Goal: Task Accomplishment & Management: Use online tool/utility

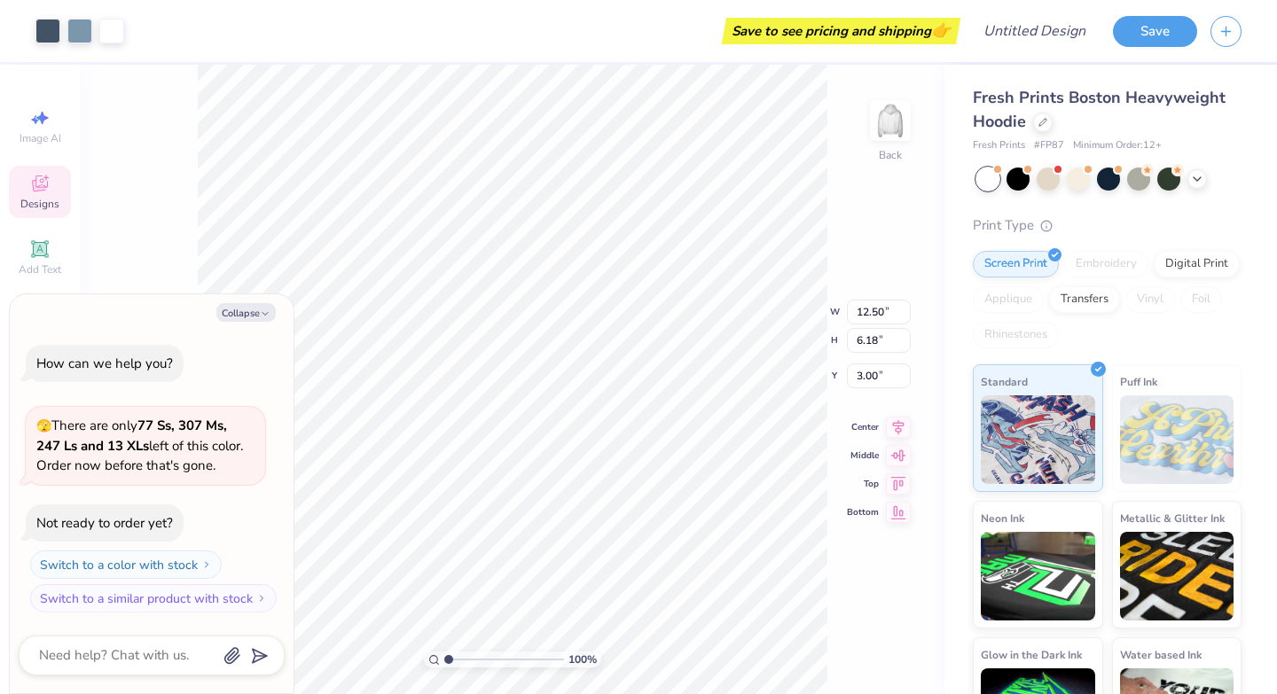
click at [256, 308] on button "Collapse" at bounding box center [245, 312] width 59 height 19
click at [254, 318] on button "Collapse" at bounding box center [245, 312] width 59 height 19
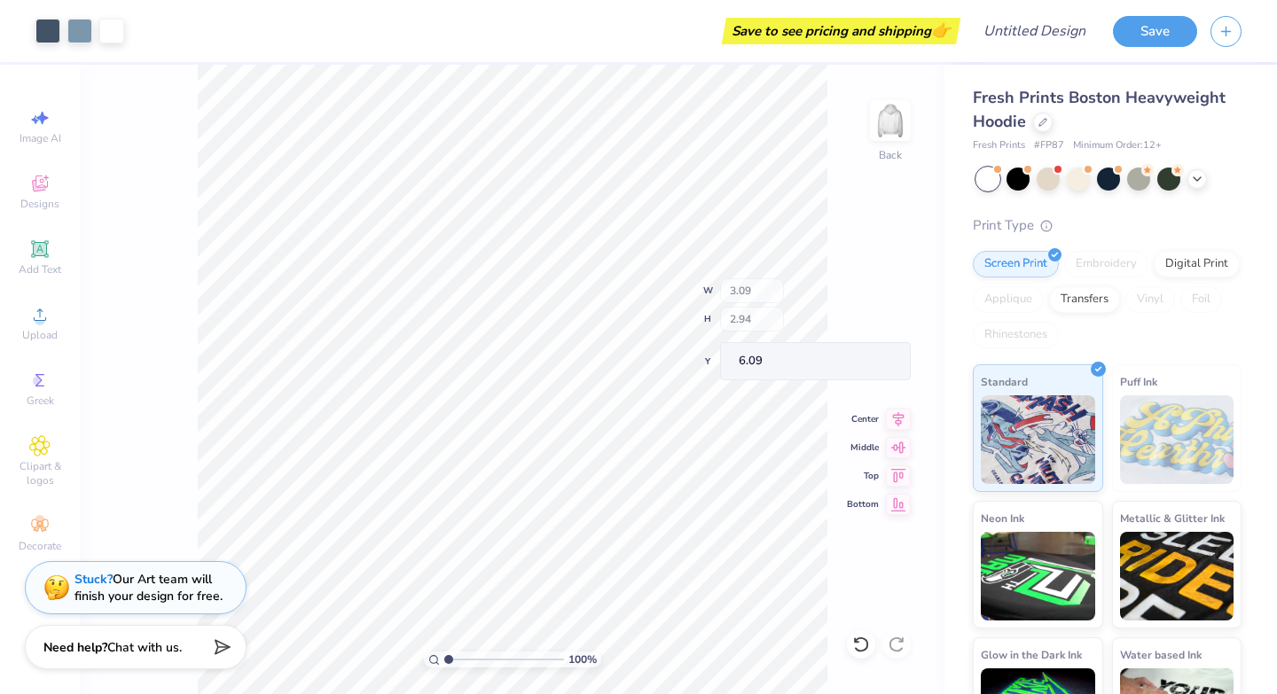
type textarea "x"
type input "3.09"
type input "2.94"
type input "6.09"
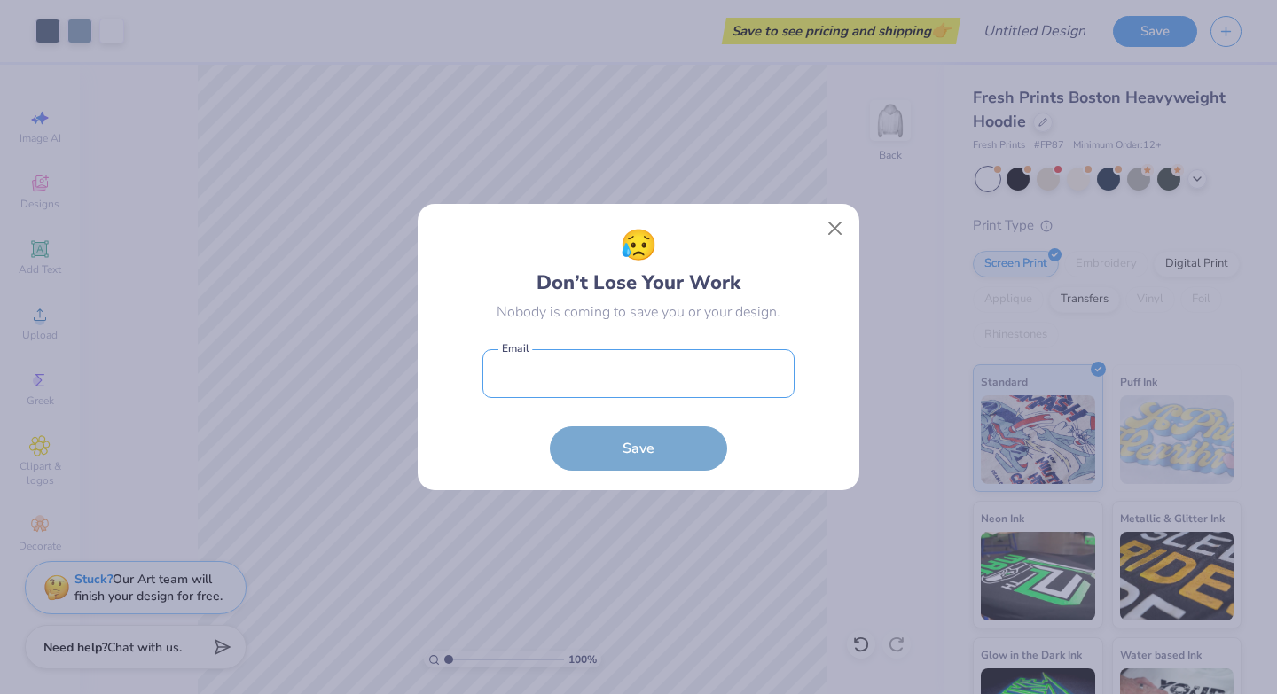
type input "[EMAIL_ADDRESS][DOMAIN_NAME]"
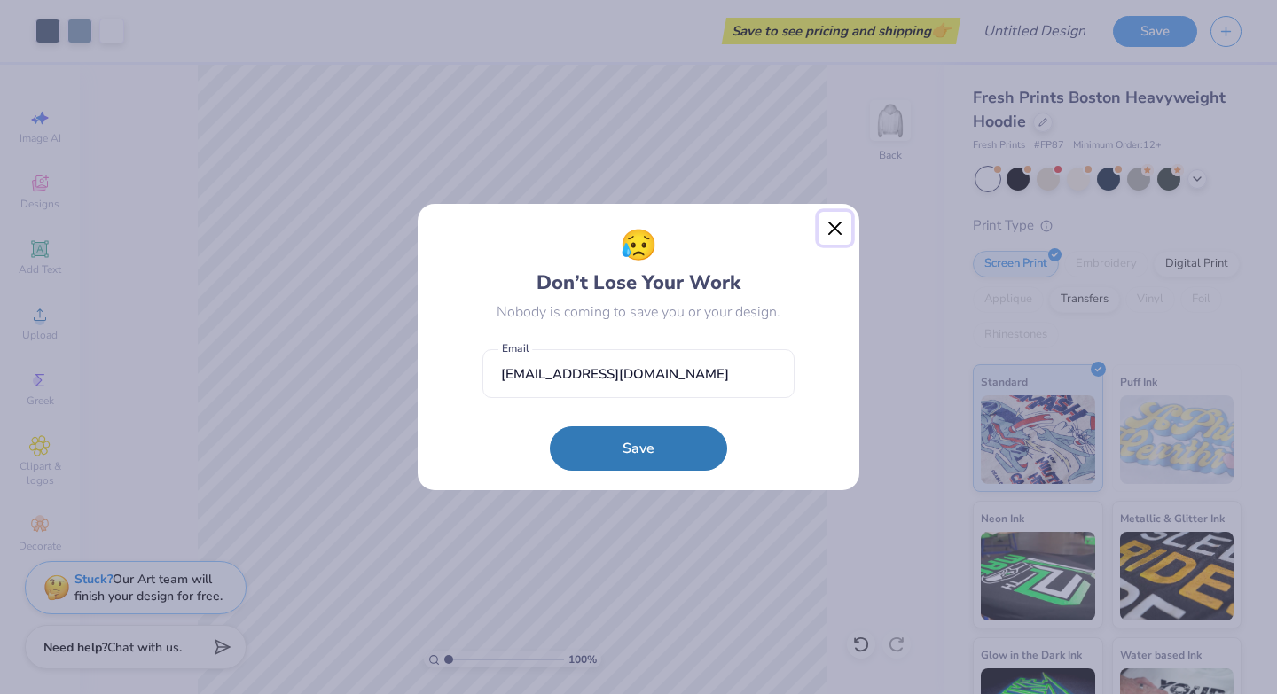
click at [829, 235] on button "Close" at bounding box center [836, 229] width 34 height 34
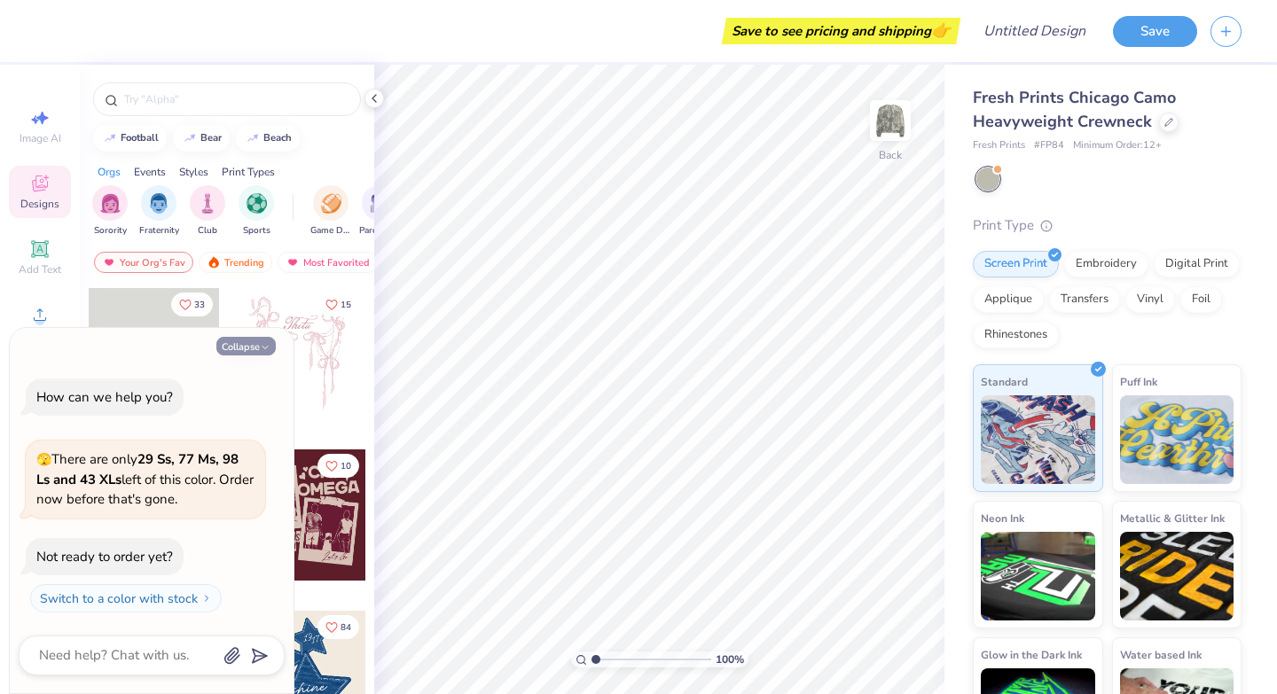
click at [246, 348] on button "Collapse" at bounding box center [245, 346] width 59 height 19
type textarea "x"
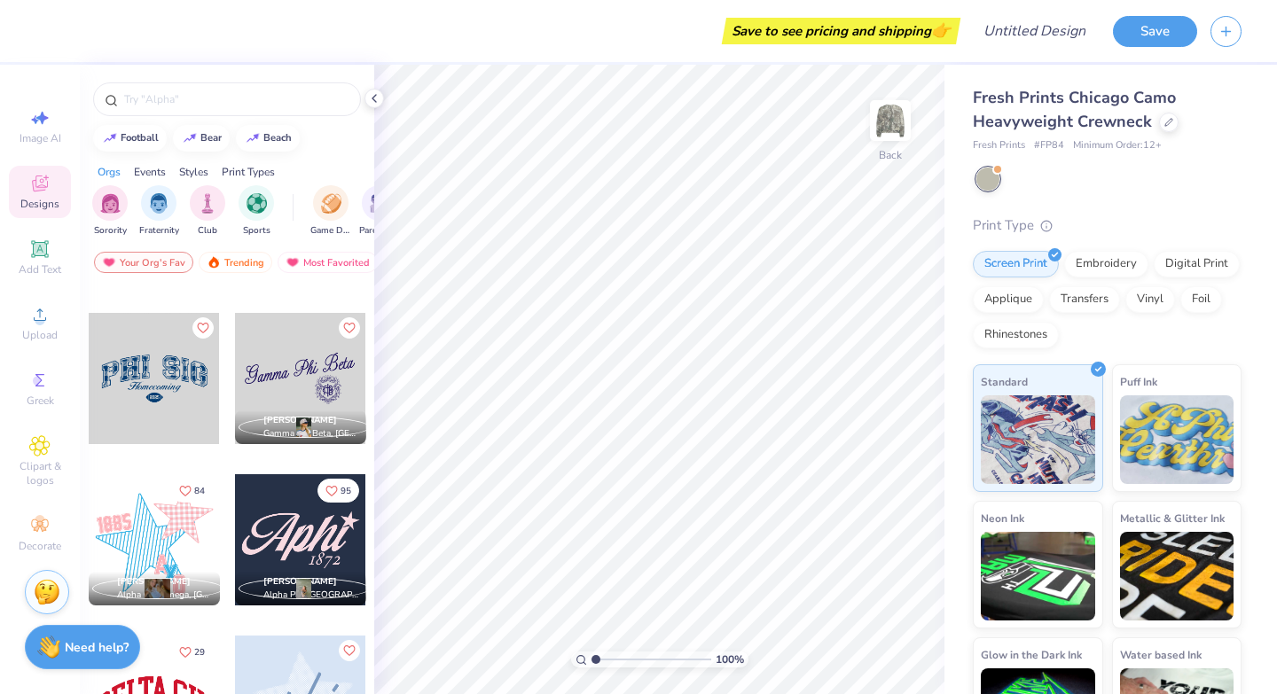
scroll to position [1169, 0]
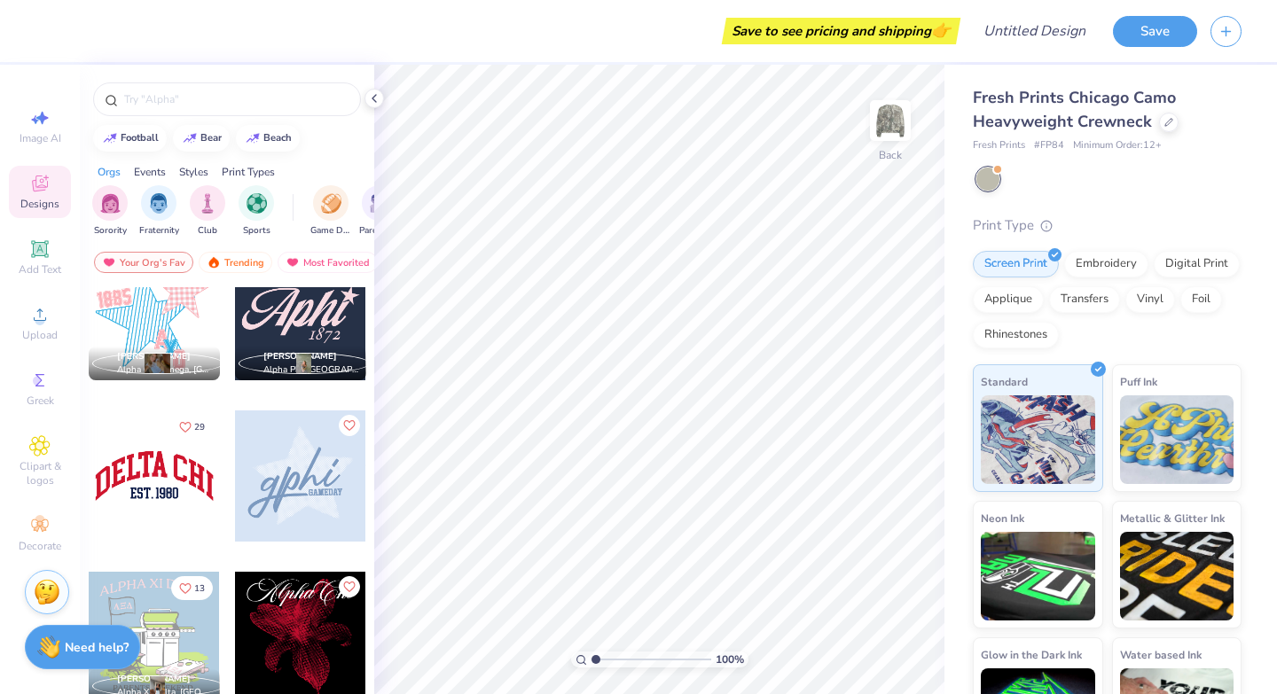
click at [300, 488] on div at bounding box center [300, 476] width 131 height 131
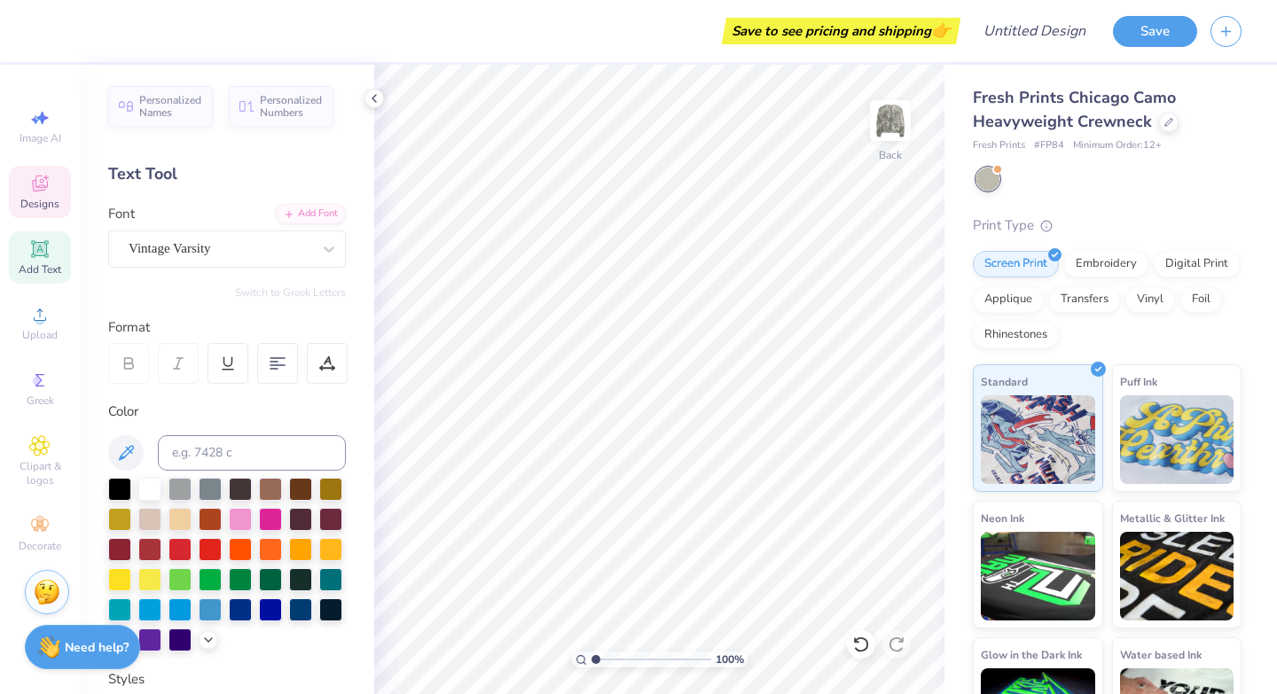
click at [33, 191] on icon at bounding box center [39, 183] width 21 height 21
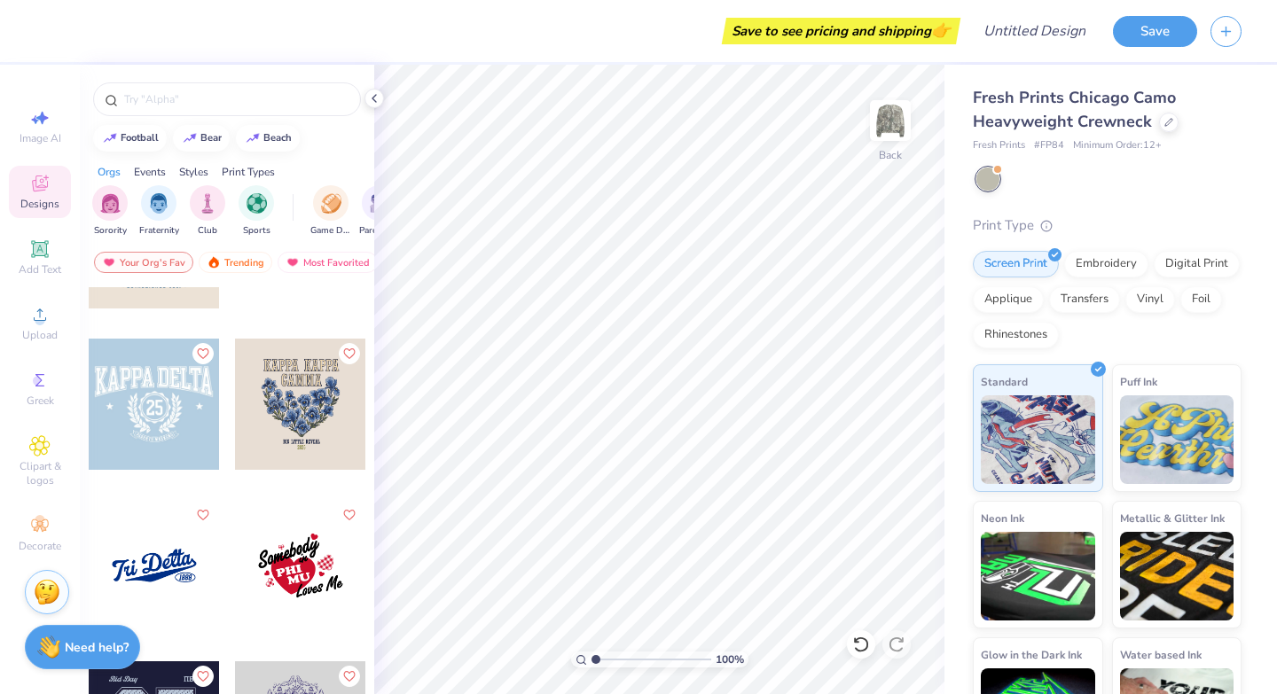
scroll to position [7784, 0]
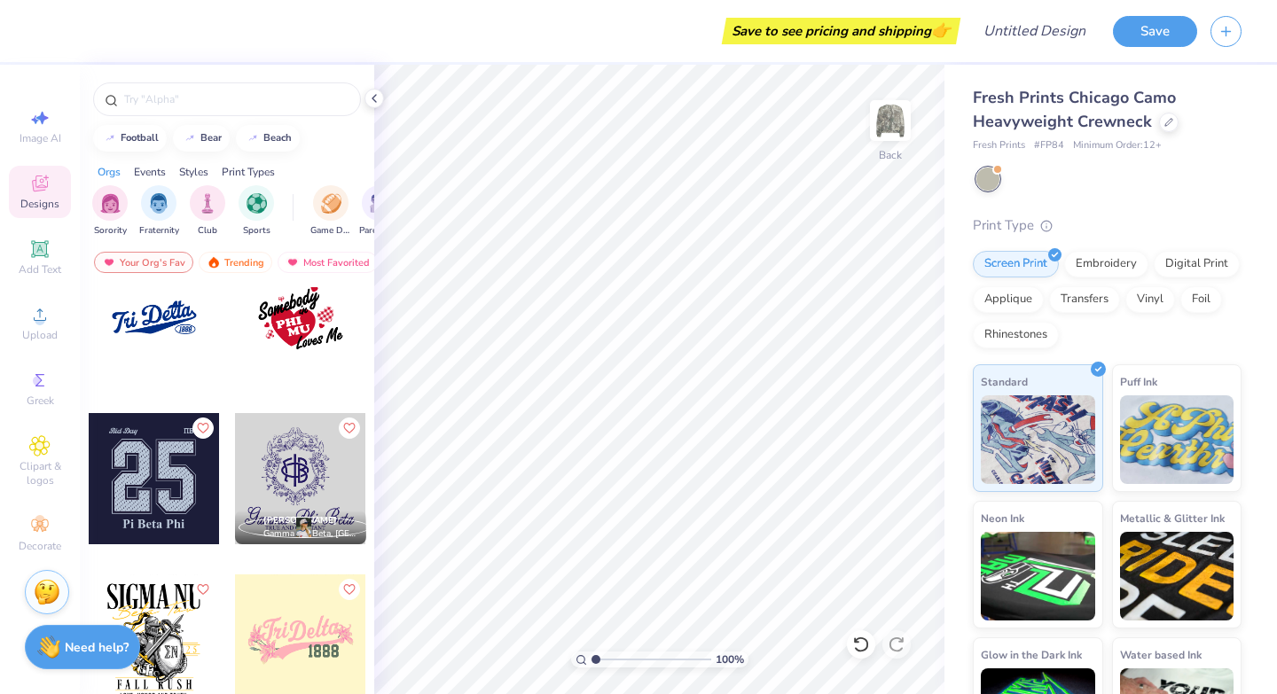
click at [182, 494] on div at bounding box center [154, 478] width 131 height 131
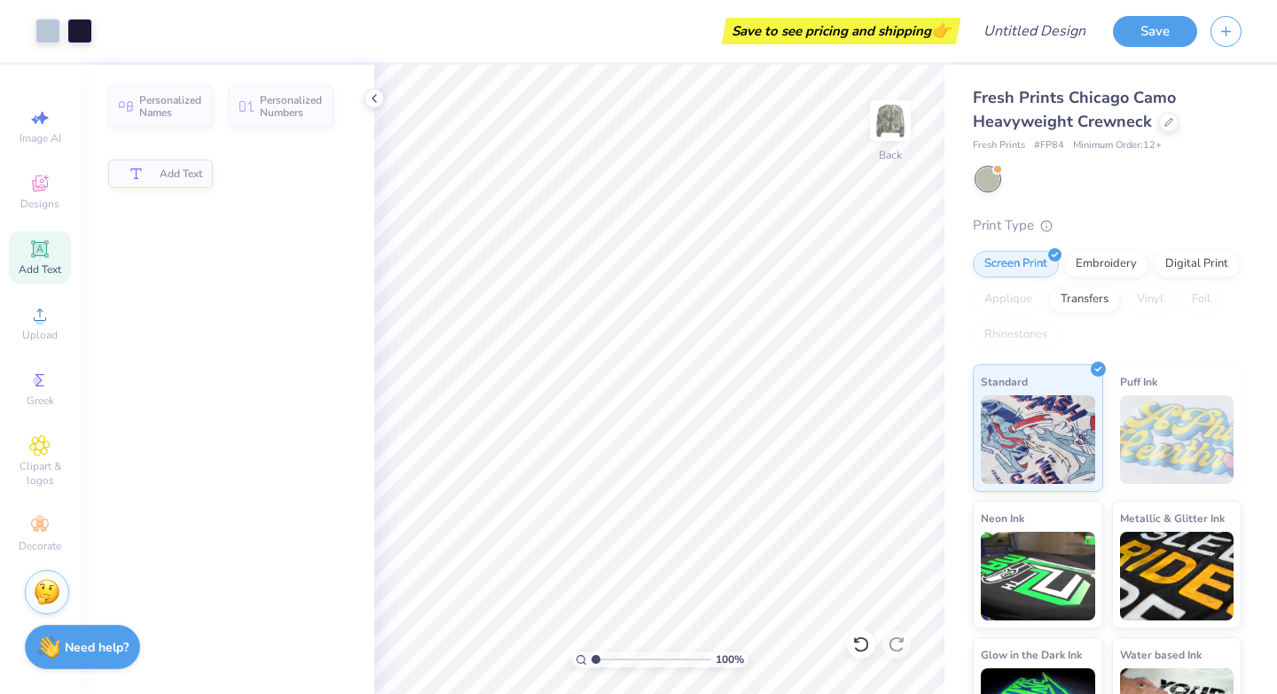
click at [152, 170] on div "Add Text" at bounding box center [160, 174] width 105 height 28
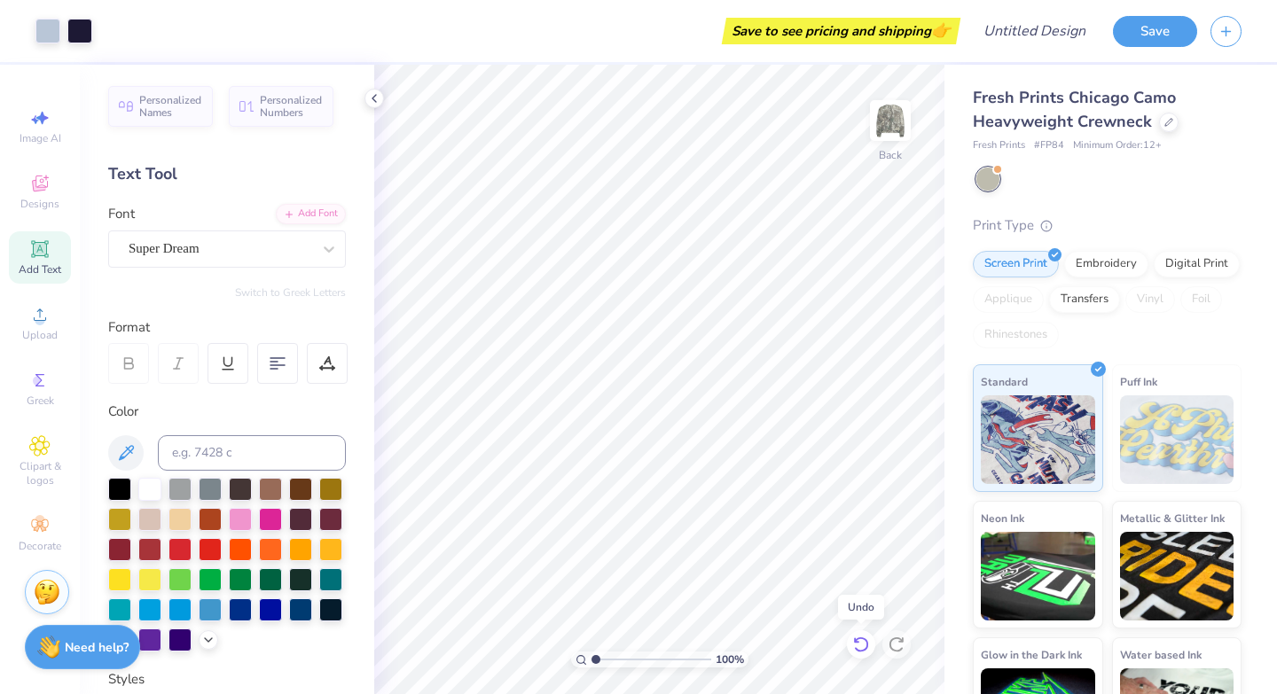
click at [862, 642] on icon at bounding box center [861, 645] width 18 height 18
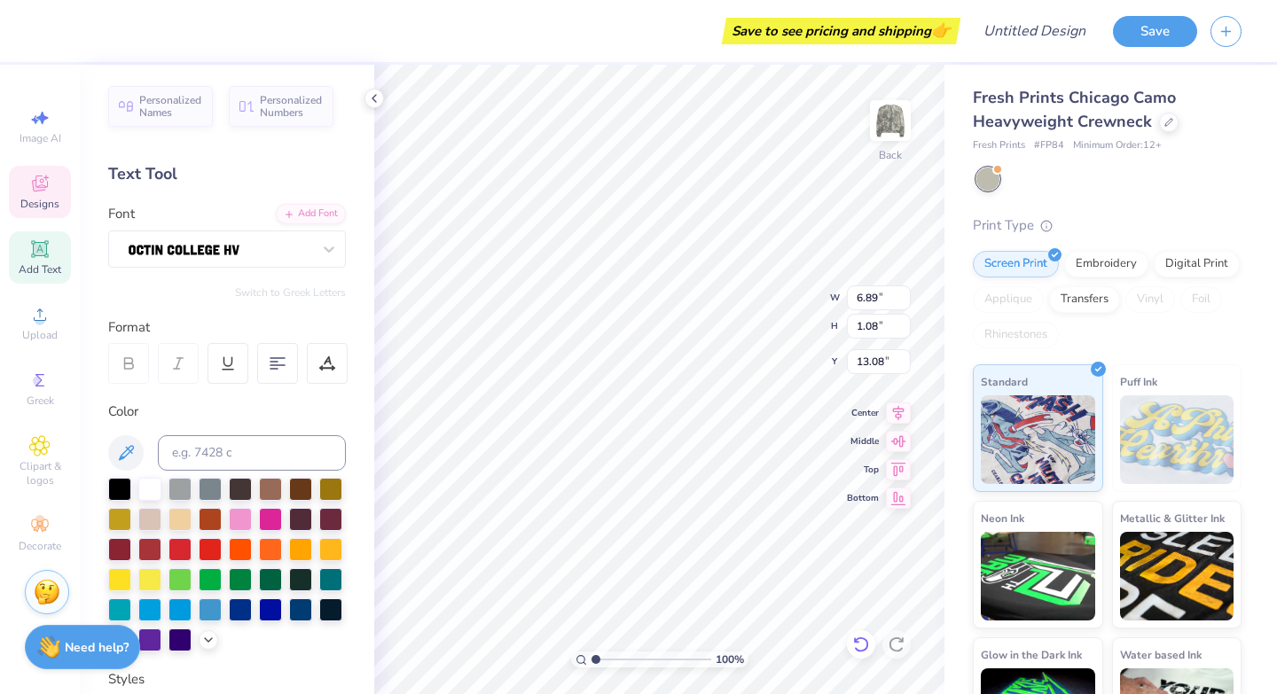
scroll to position [0, 0]
type textarea "P"
type textarea "C"
type textarea "o"
type textarea "c"
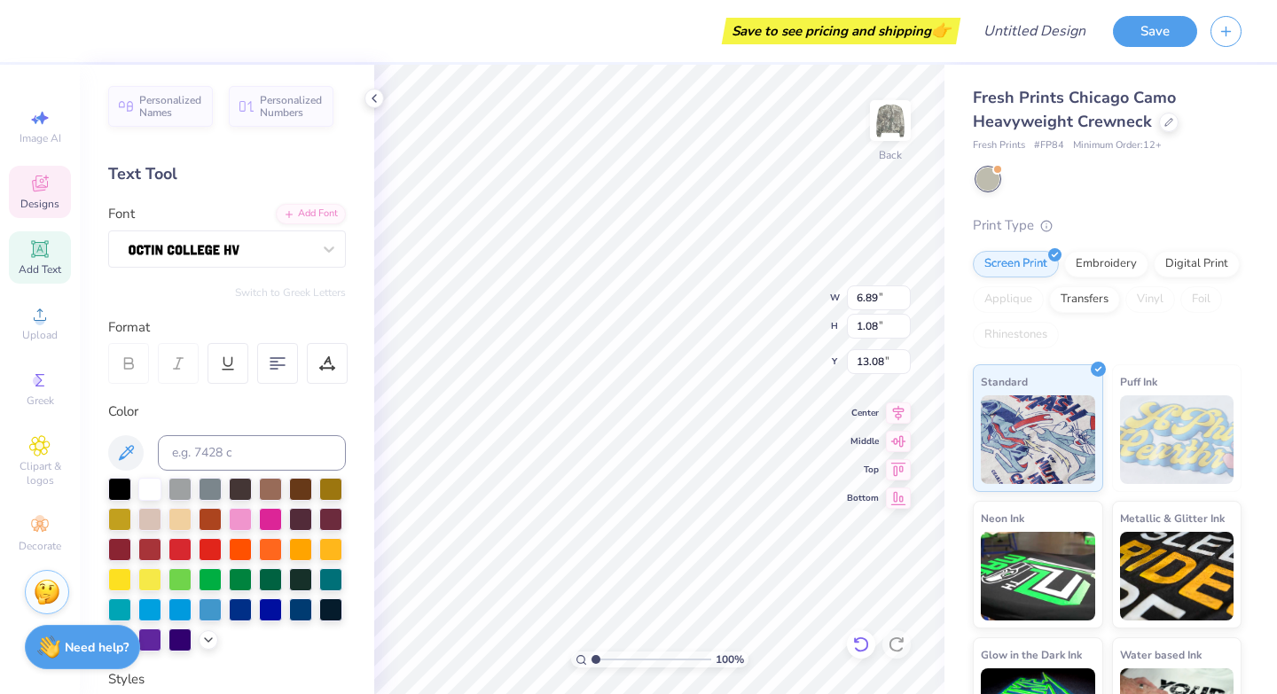
type textarea "C"
type textarea "S"
type textarea "LUXURY"
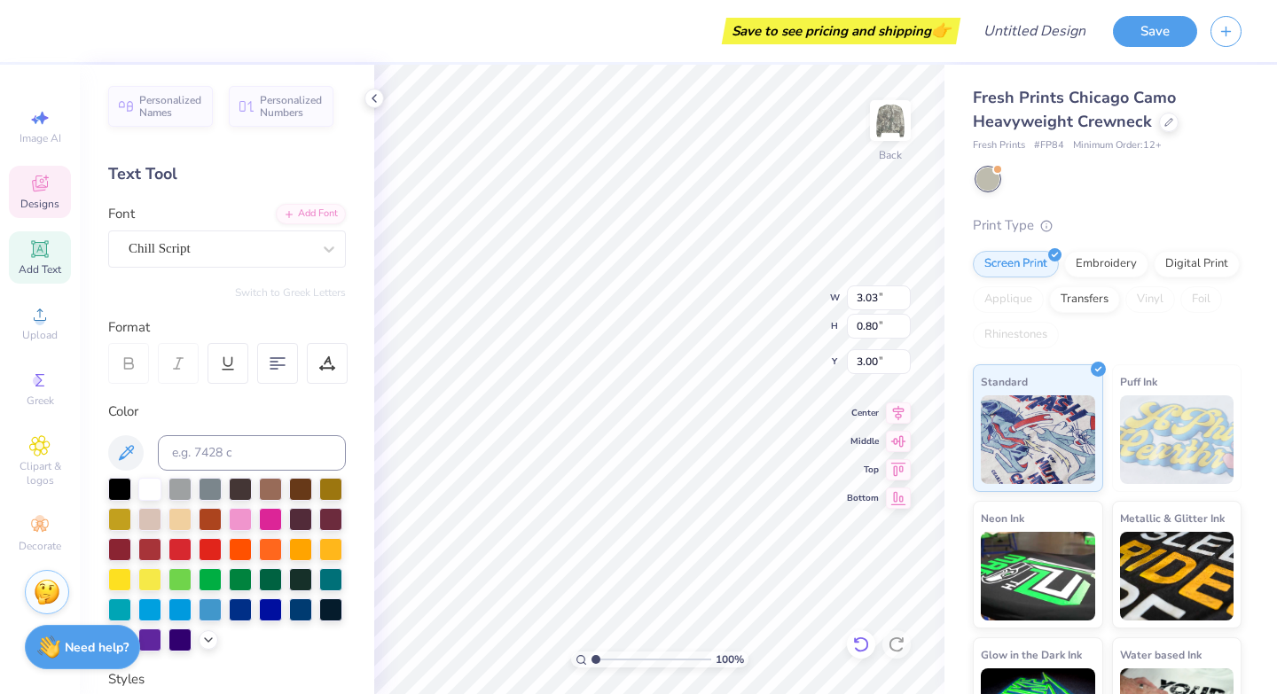
type input "3.03"
type input "0.80"
type input "3.00"
type textarea "B"
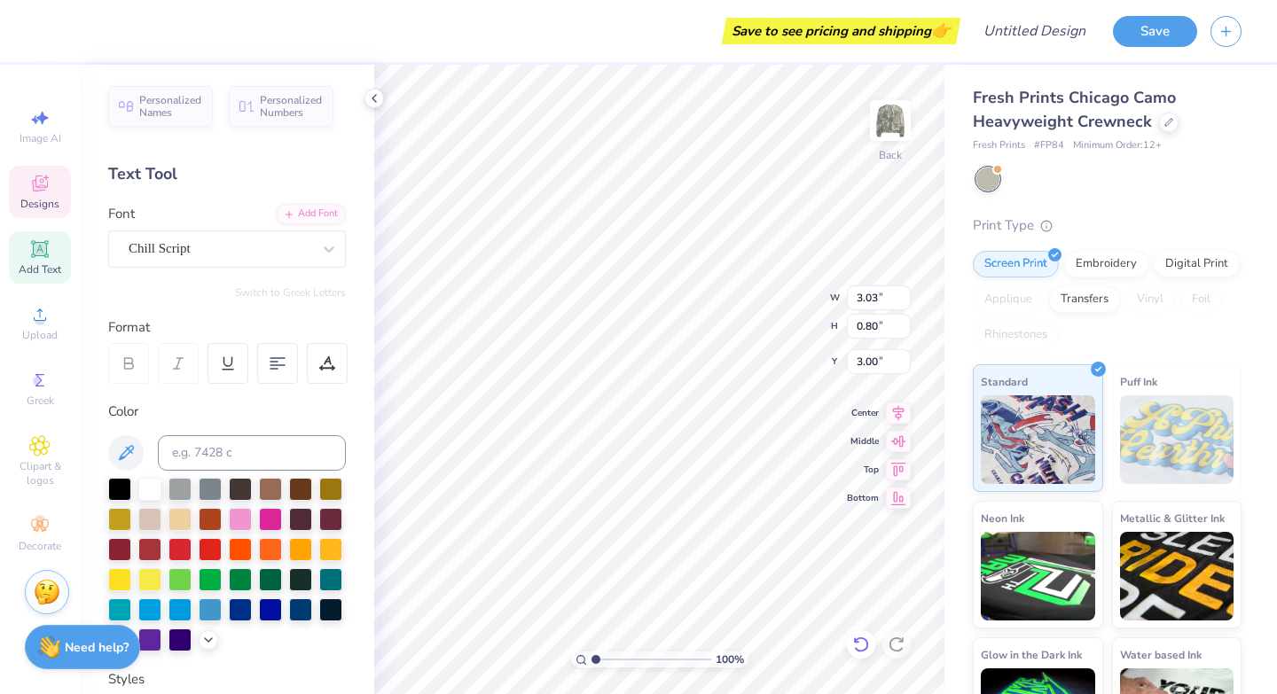
scroll to position [0, 3]
type textarea "COCO MARIE"
type input "9.27"
type input "8.29"
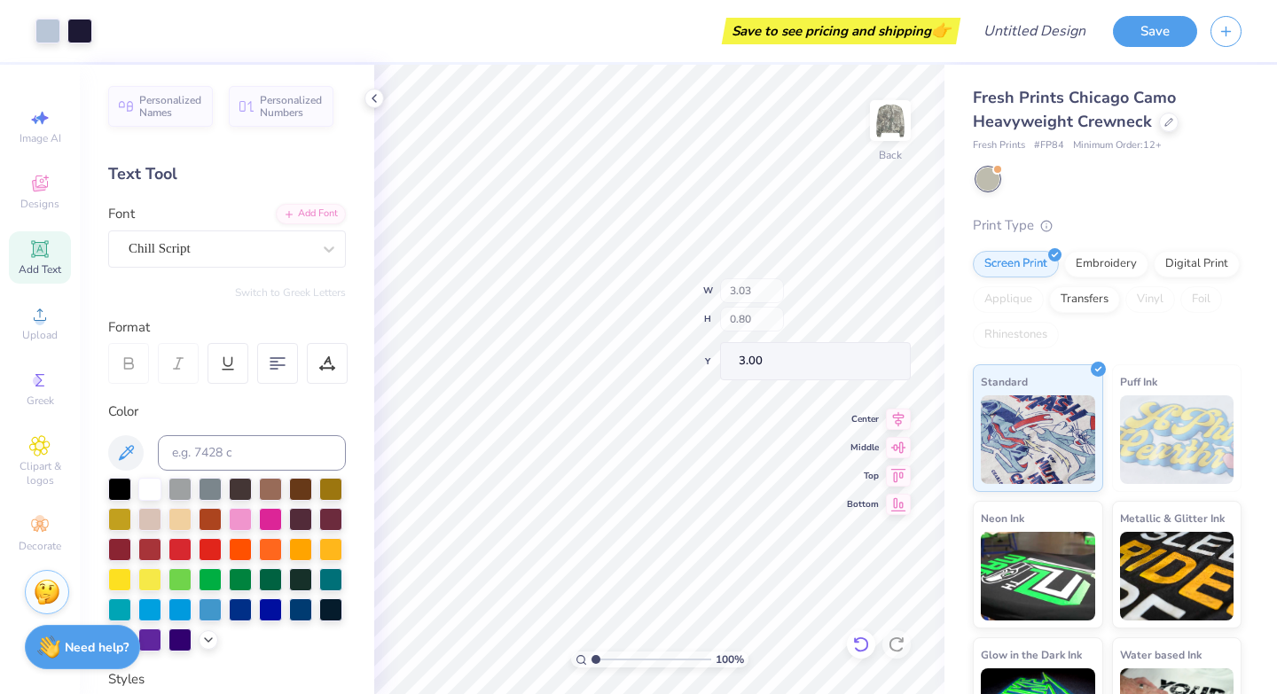
type input "4.24"
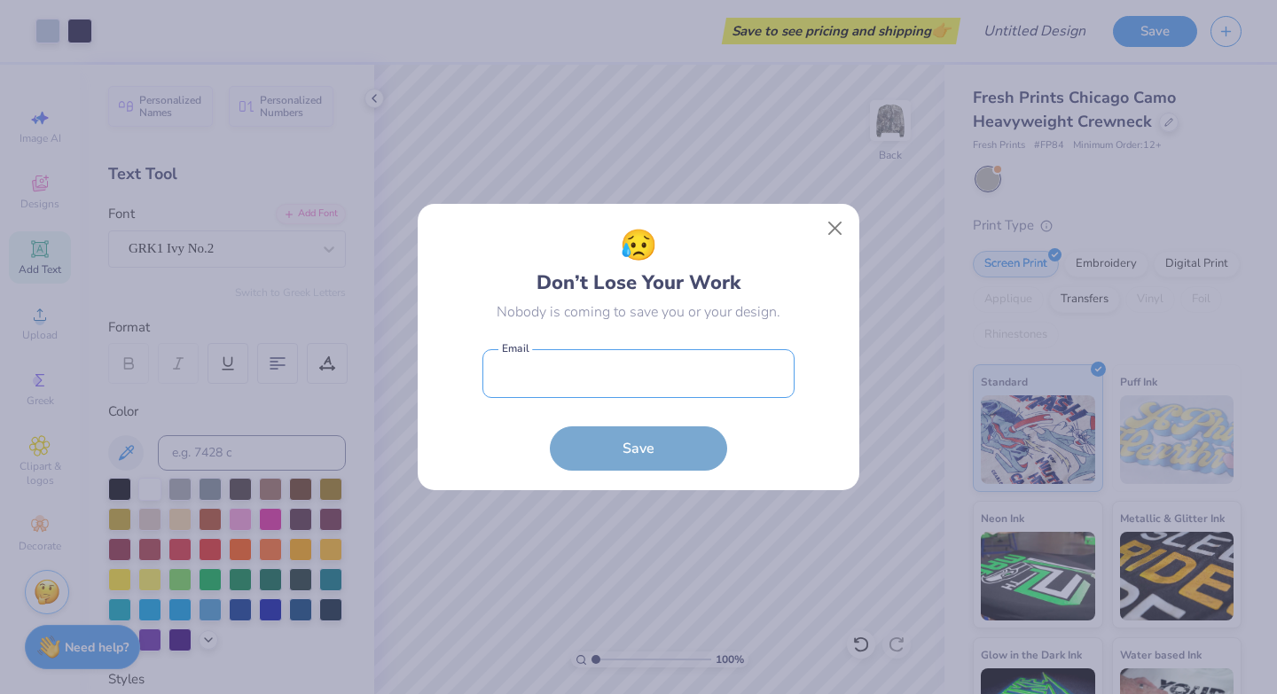
type input "[EMAIL_ADDRESS][DOMAIN_NAME]"
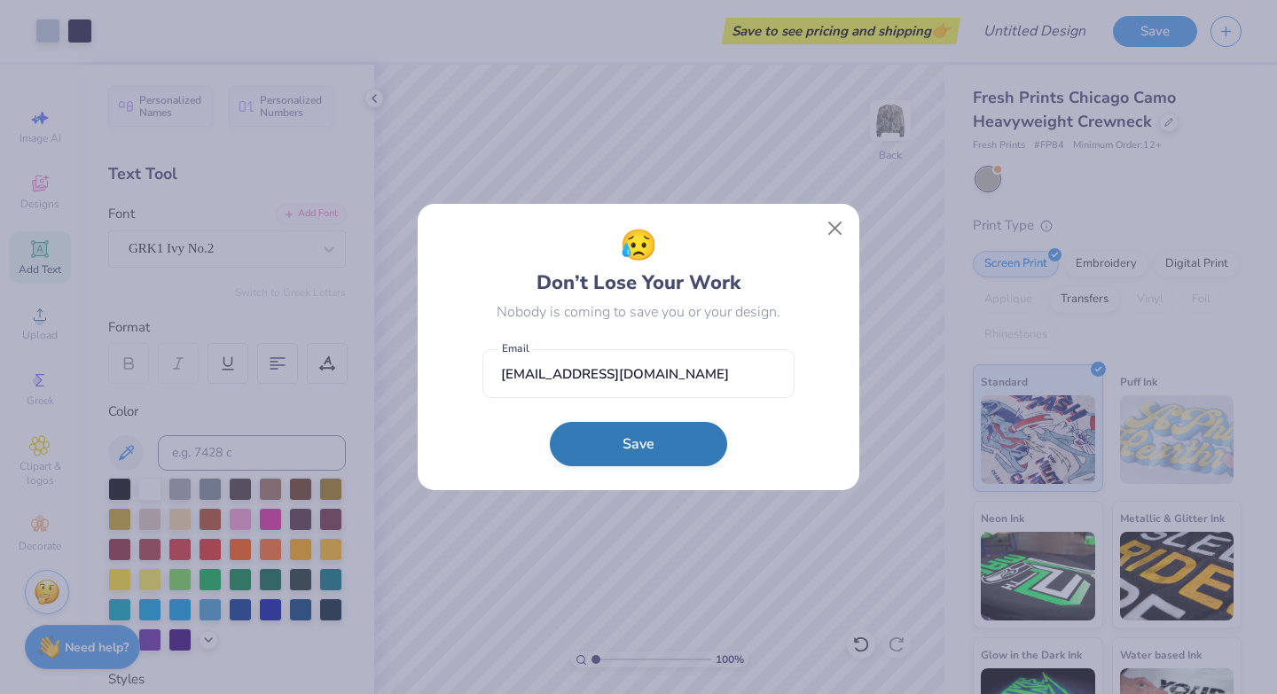
click at [645, 453] on button "Save" at bounding box center [638, 444] width 177 height 44
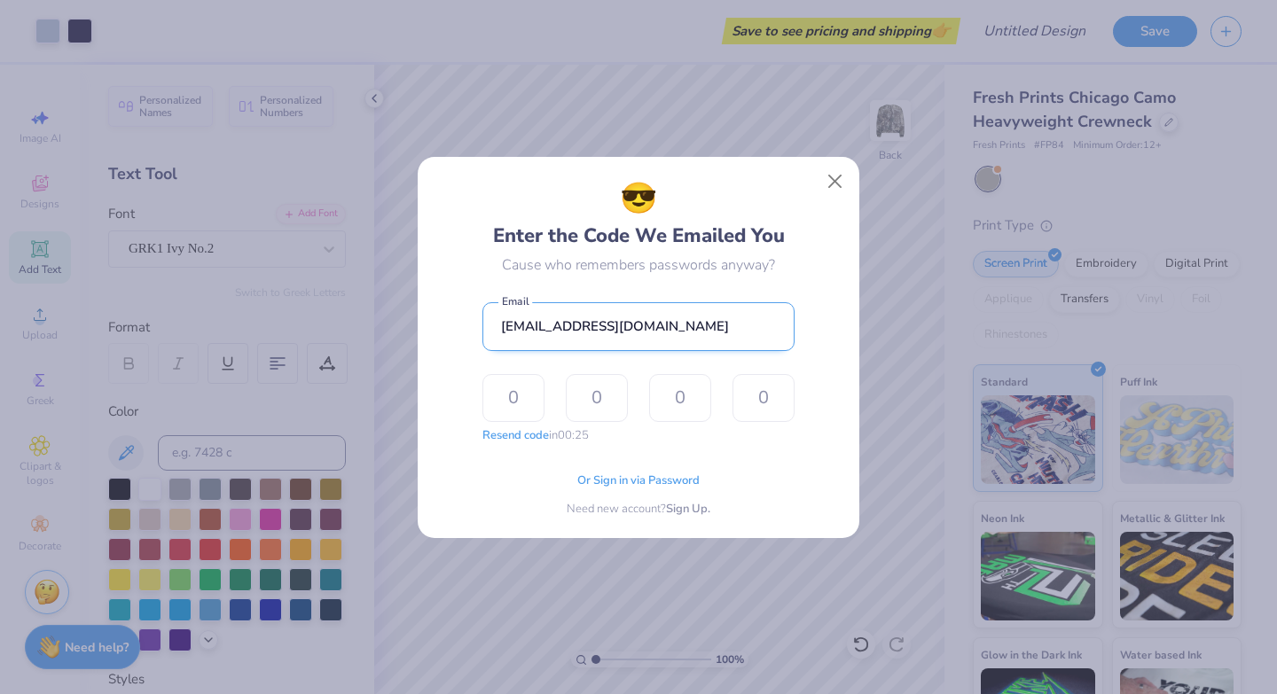
click at [703, 333] on input "[EMAIL_ADDRESS][DOMAIN_NAME]" at bounding box center [638, 326] width 312 height 49
type input "Madison@cocomariehair.com"
click at [772, 270] on div "Cause who remembers passwords anyway?" at bounding box center [638, 265] width 273 height 21
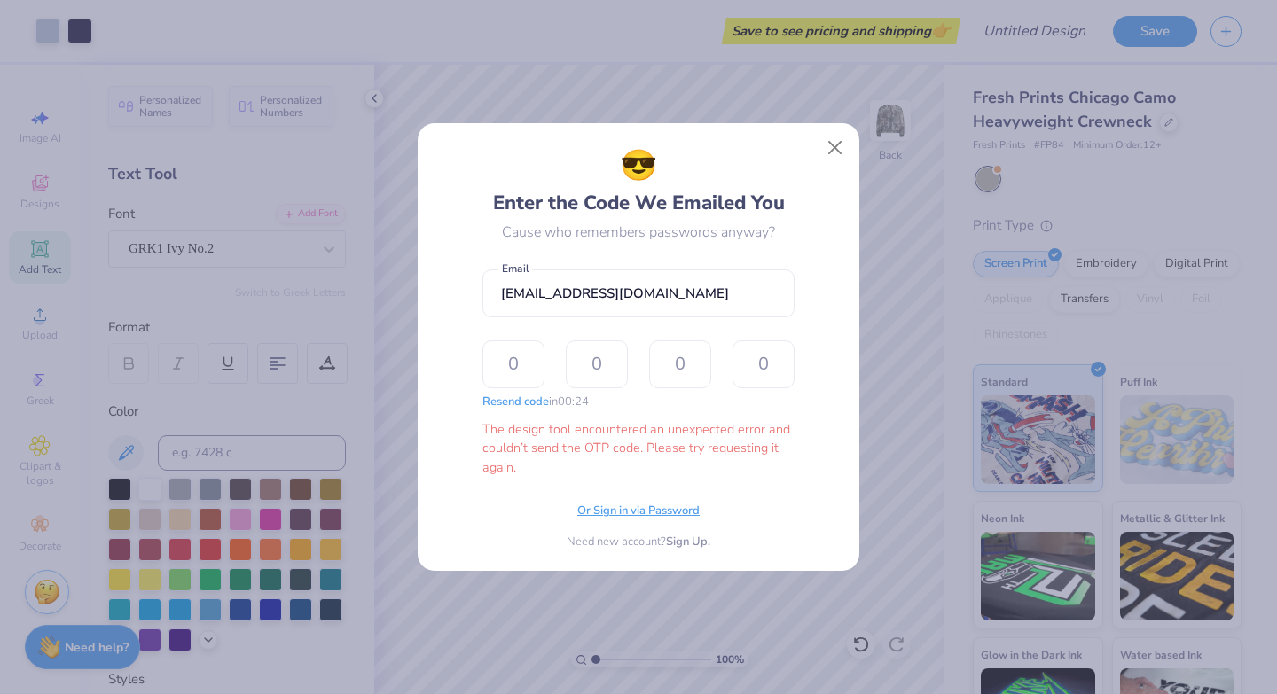
click at [679, 517] on span "Or Sign in via Password" at bounding box center [638, 512] width 122 height 18
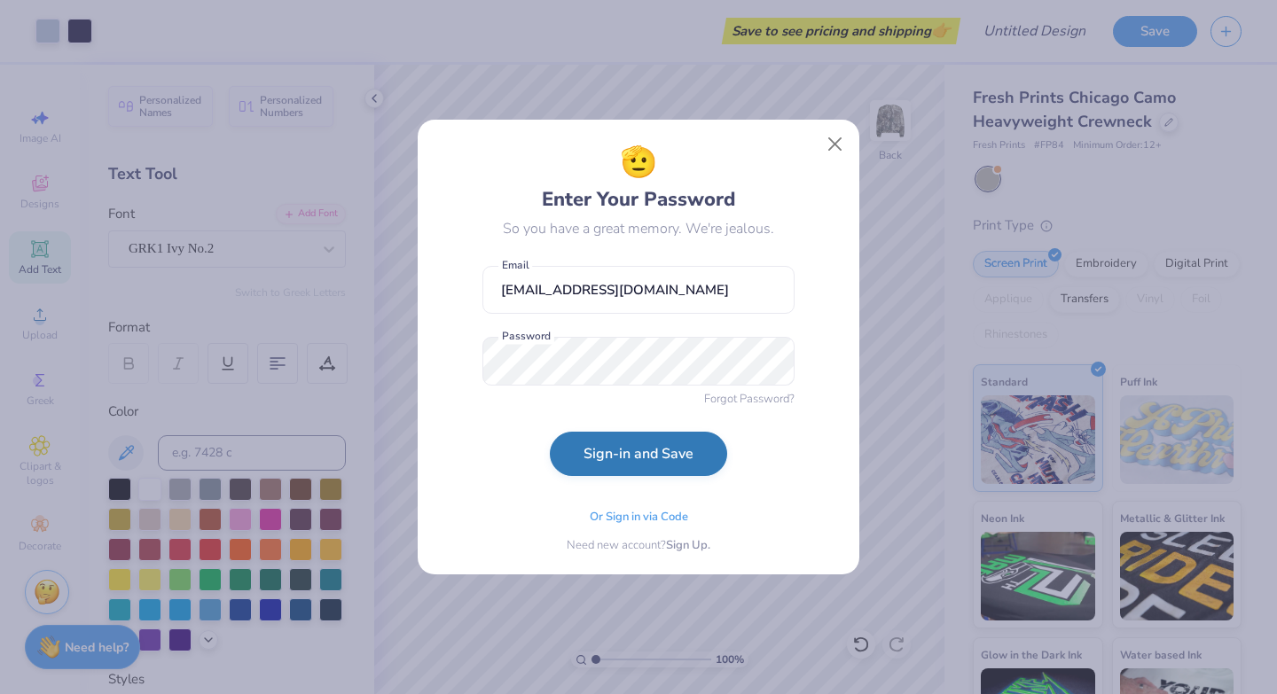
click at [639, 467] on button "Sign-in and Save" at bounding box center [638, 454] width 177 height 44
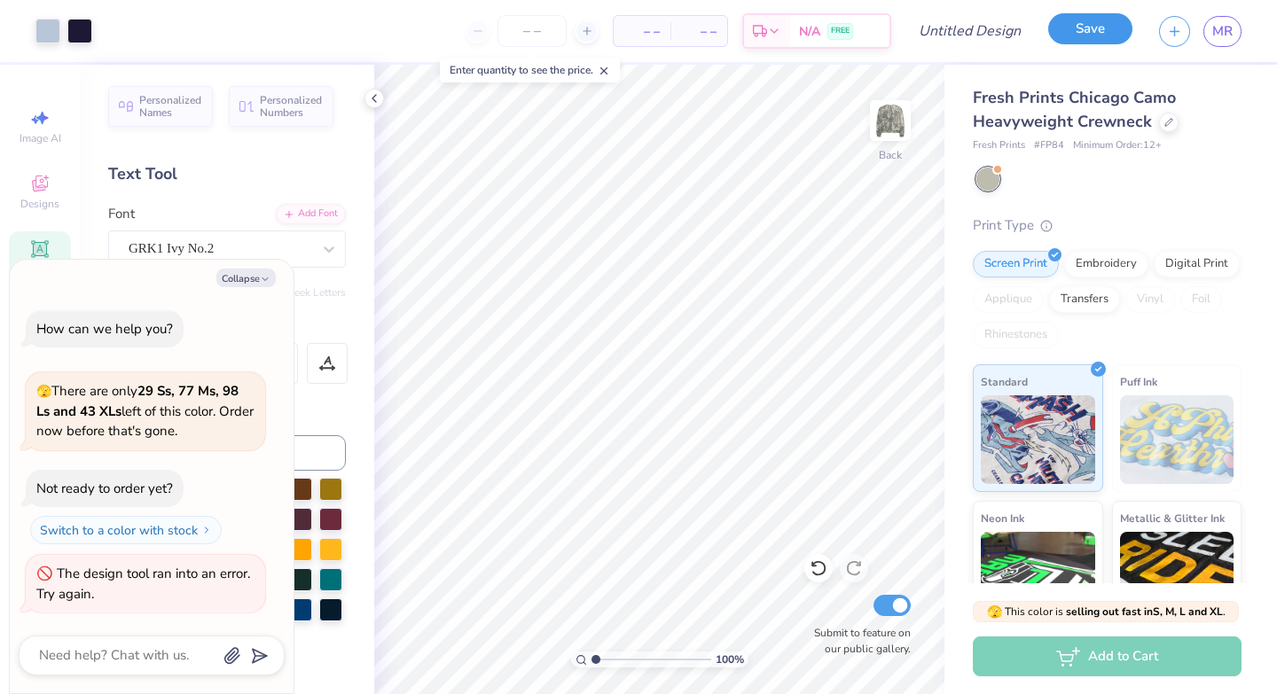
click at [1081, 35] on button "Save" at bounding box center [1090, 28] width 84 height 31
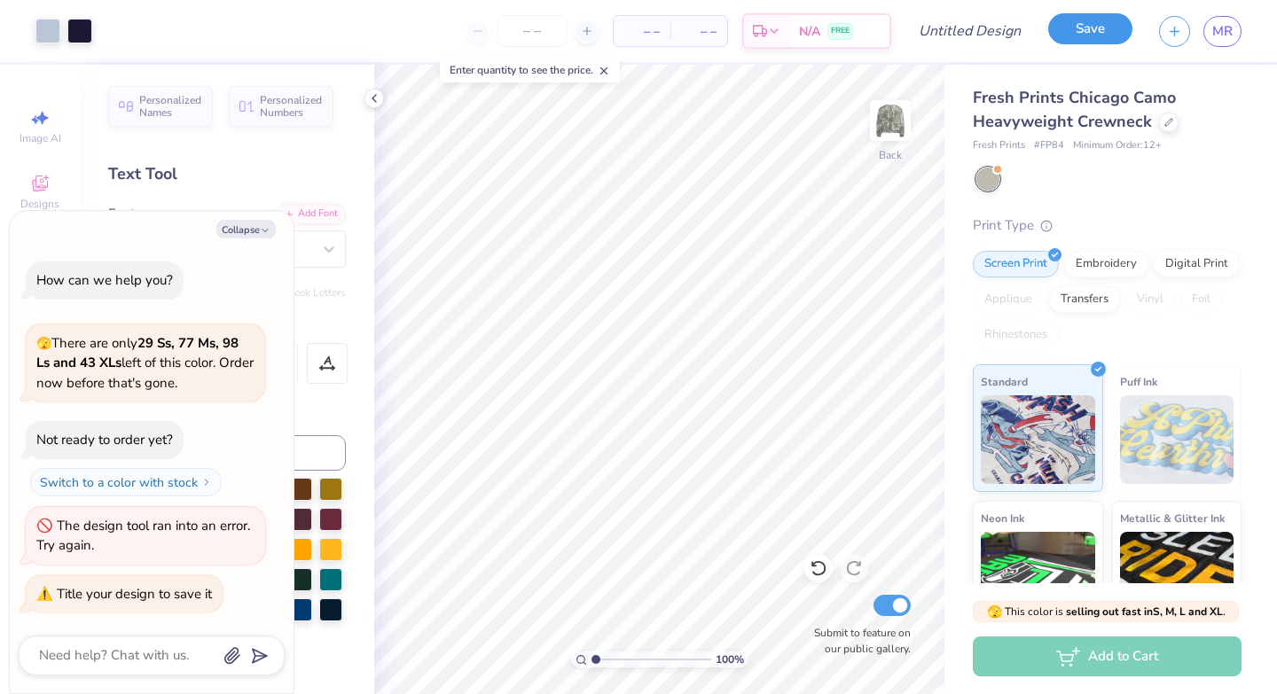
click at [1092, 30] on button "Save" at bounding box center [1090, 28] width 84 height 31
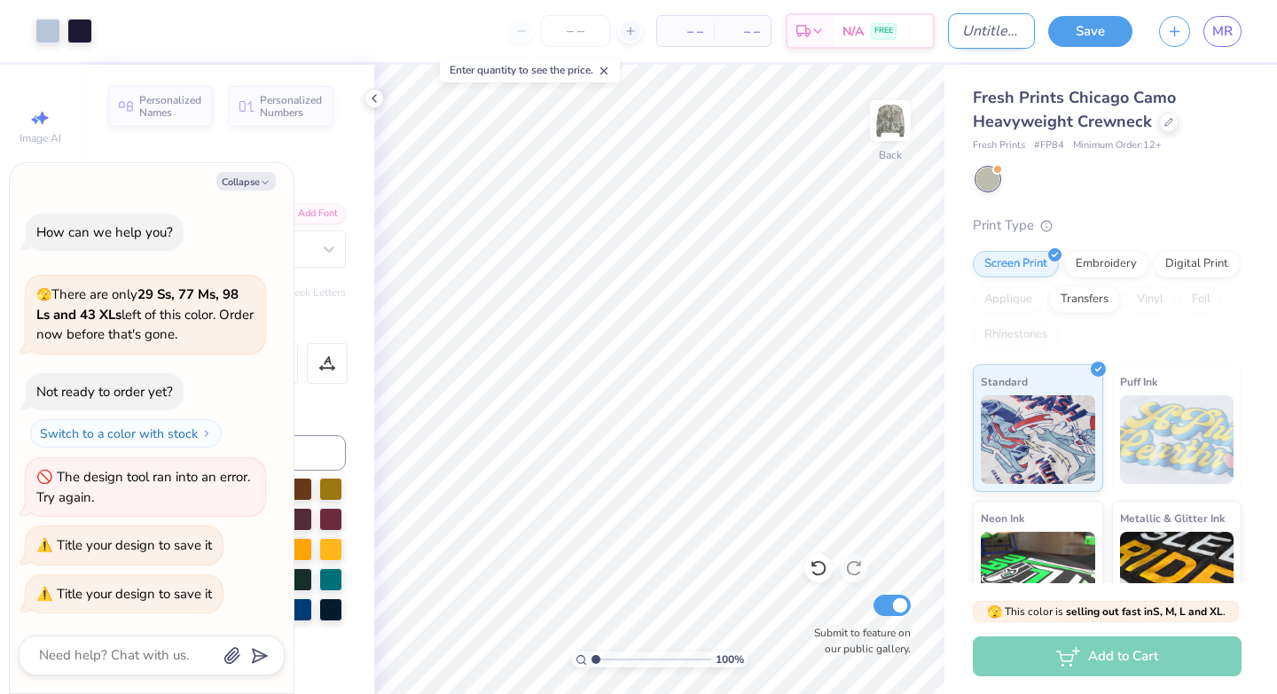
type textarea "x"
click at [948, 36] on input "Design Title" at bounding box center [991, 30] width 87 height 35
click at [937, 36] on div "Art colors – – Per Item – – Total Est. Delivery N/A FREE Design Title Save MR" at bounding box center [638, 31] width 1277 height 62
drag, startPoint x: 1032, startPoint y: 27, endPoint x: 945, endPoint y: 12, distance: 88.1
click at [948, 16] on div "Design Title" at bounding box center [991, 30] width 87 height 35
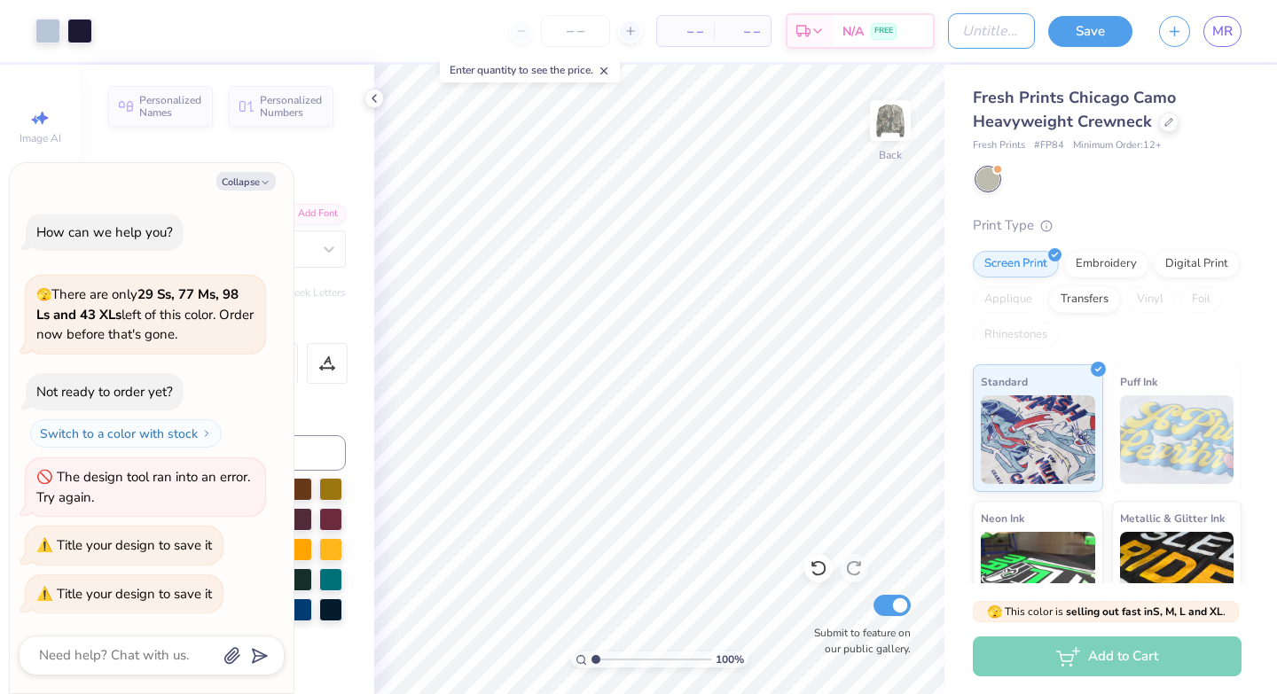
type input "c"
type textarea "x"
type input "ca"
type textarea "x"
type input "ca"
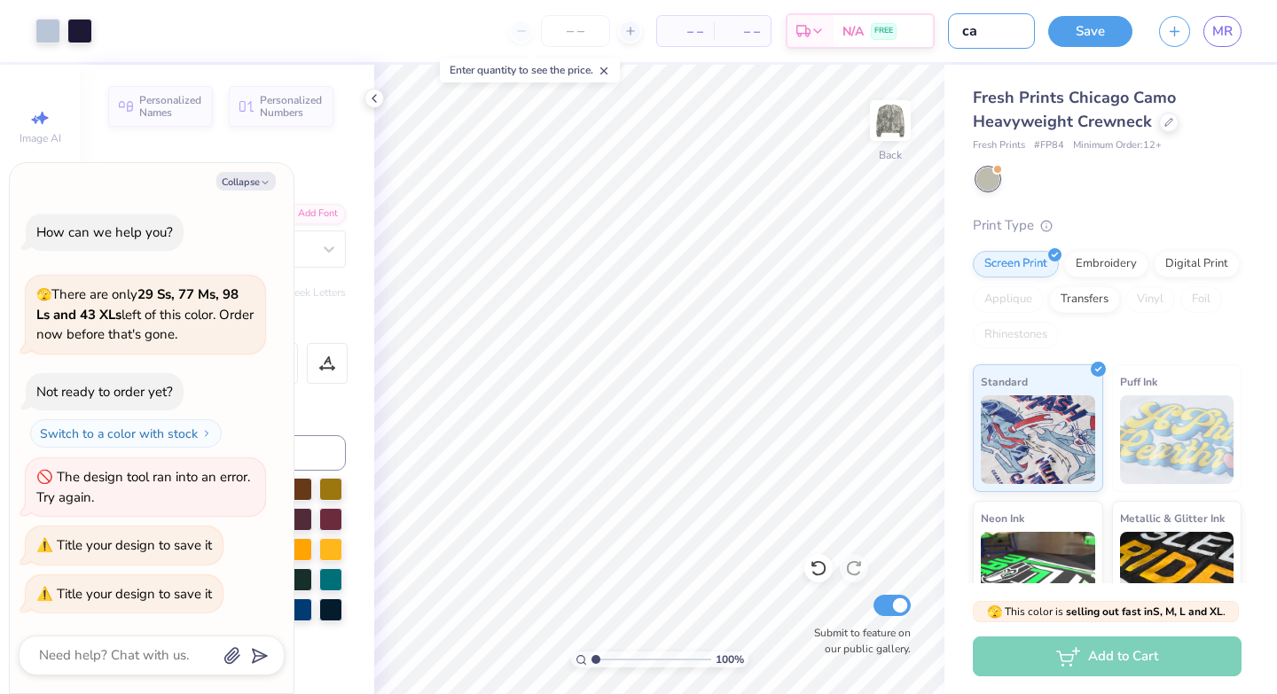
type textarea "x"
type input "ca m"
type textarea "x"
type input "ca mo"
type textarea "x"
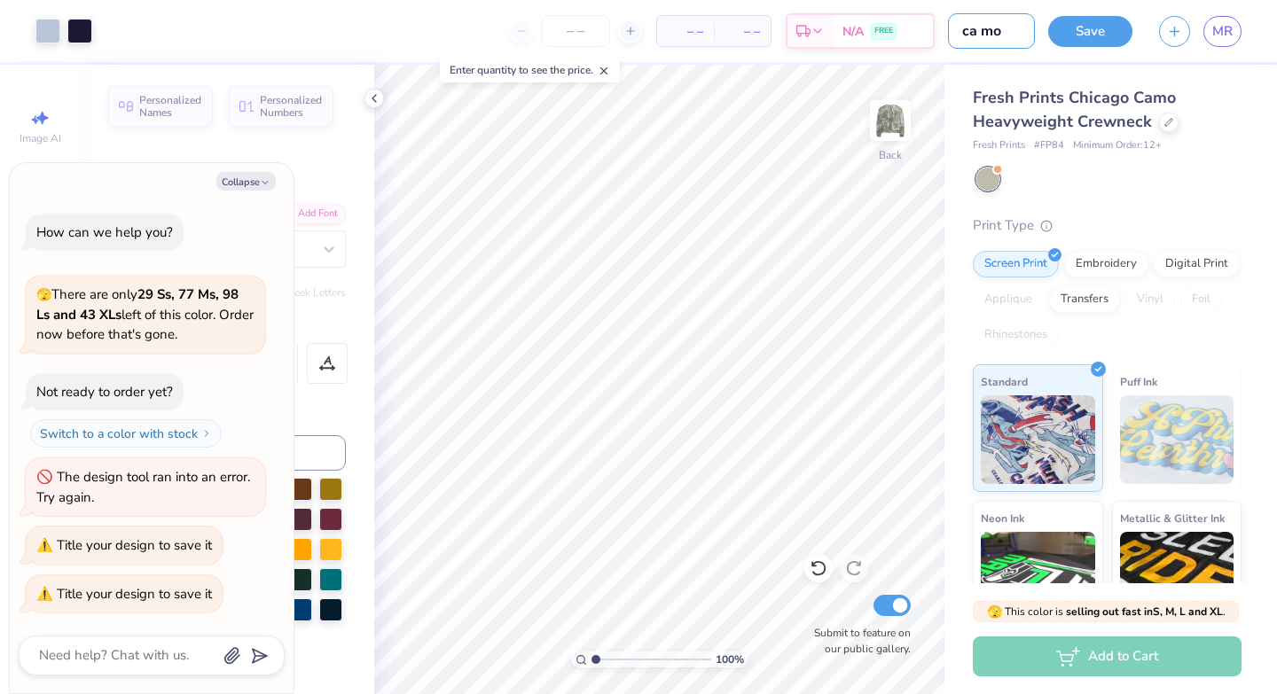
type input "ca mo"
type textarea "x"
type input "ca mo c"
type textarea "x"
type input "ca mo co"
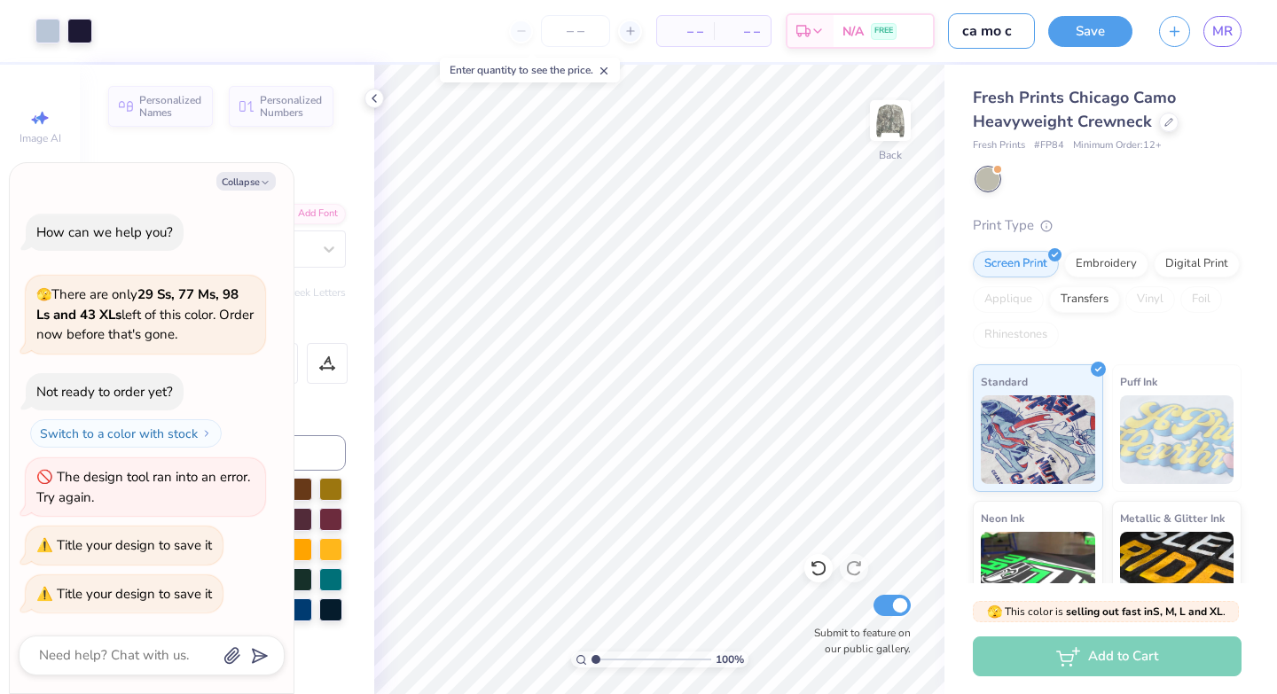
type textarea "x"
type input "ca mo coc"
type textarea "x"
type input "ca mo coco"
type textarea "x"
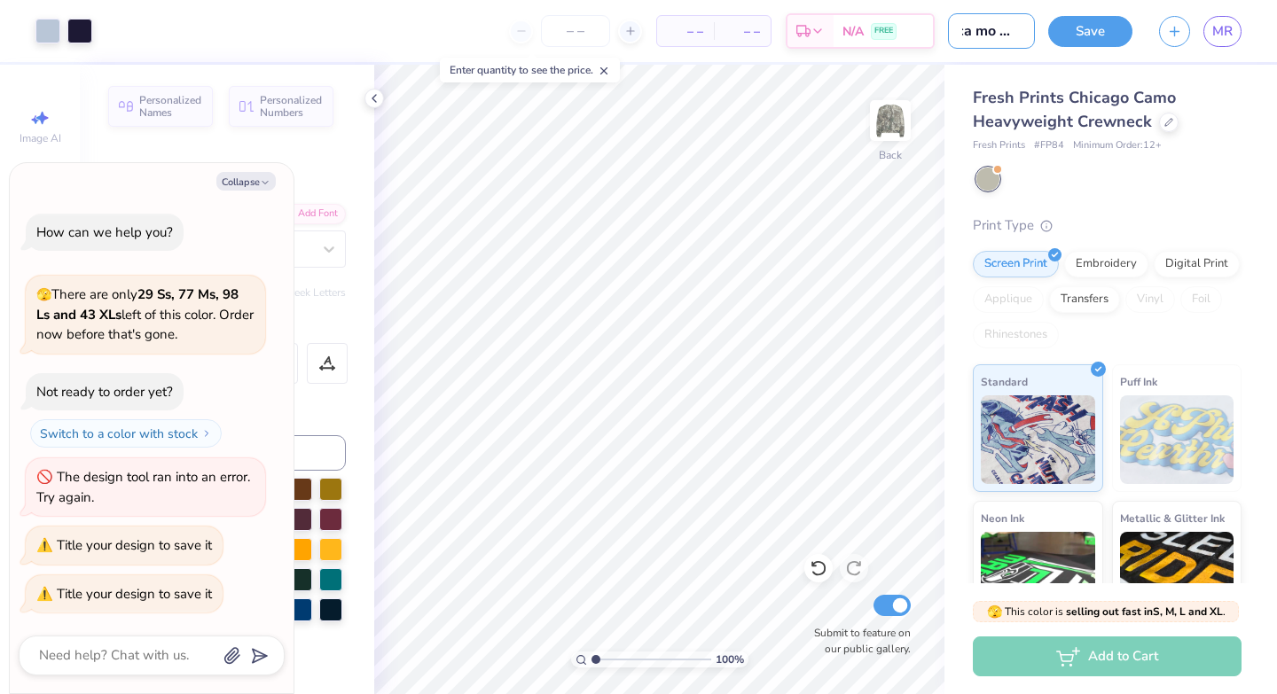
scroll to position [0, 13]
type input "ca mo coco"
click at [1078, 31] on button "Save" at bounding box center [1090, 28] width 84 height 31
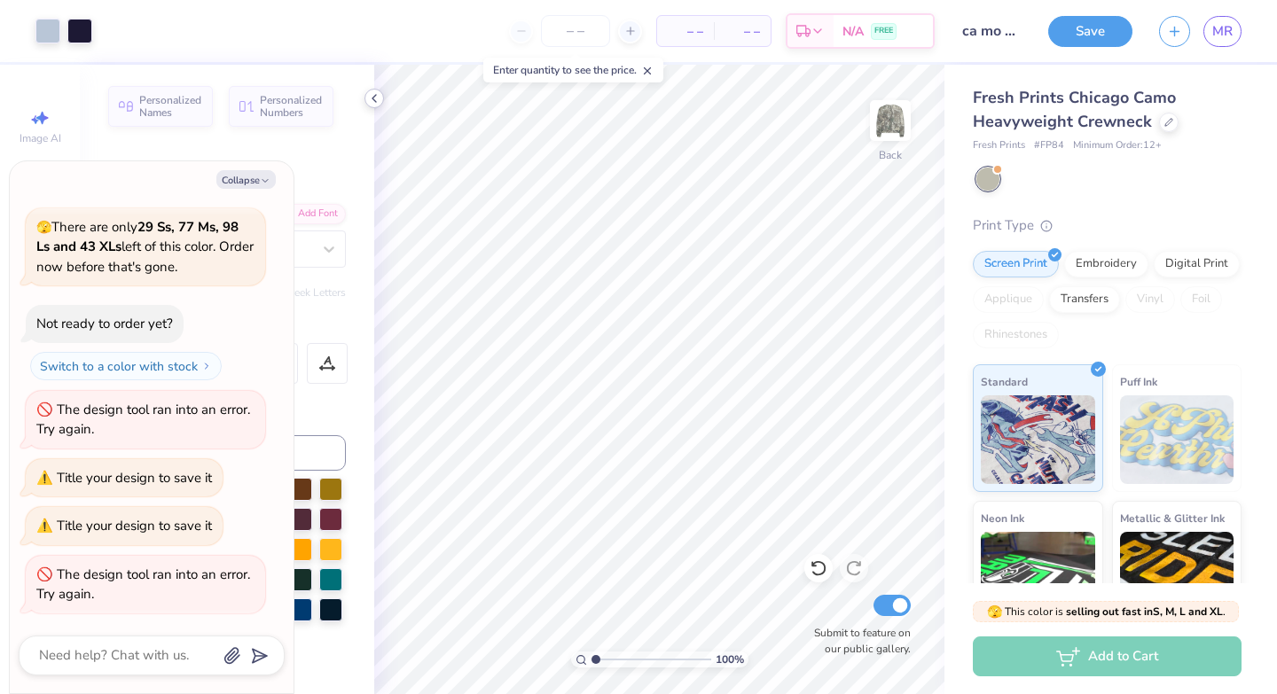
click at [375, 98] on icon at bounding box center [374, 98] width 14 height 14
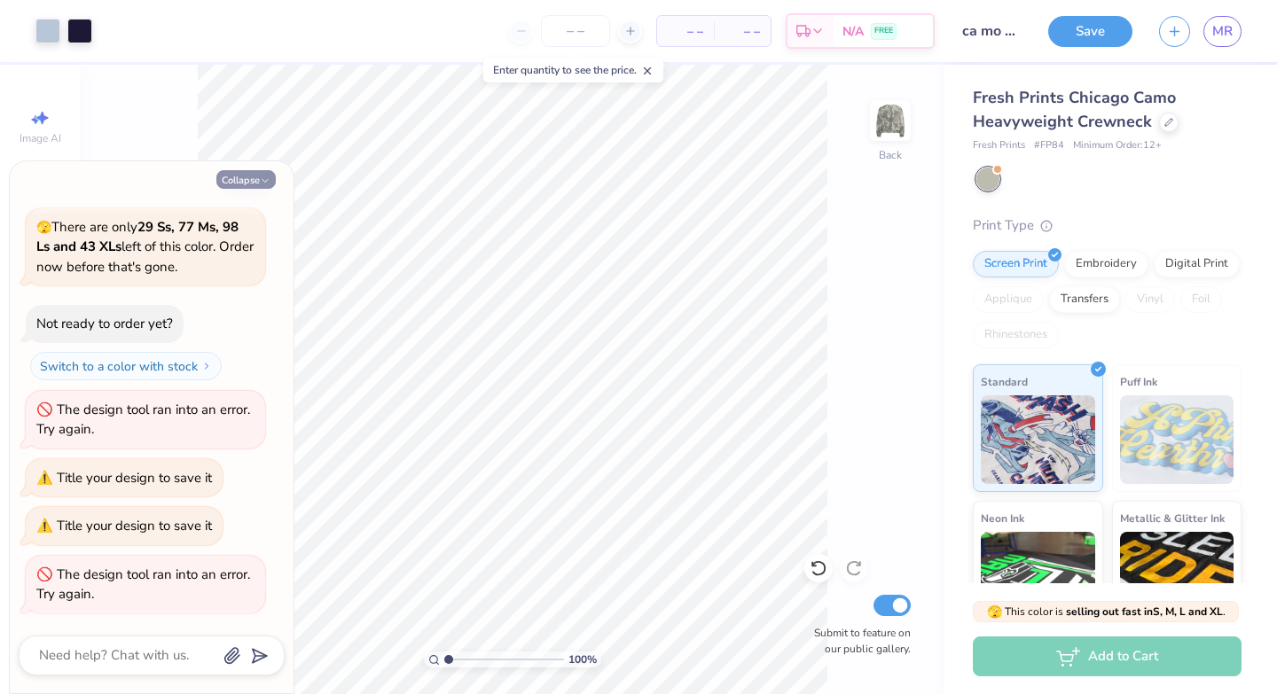
click at [249, 178] on button "Collapse" at bounding box center [245, 179] width 59 height 19
type textarea "x"
